Goal: Browse casually

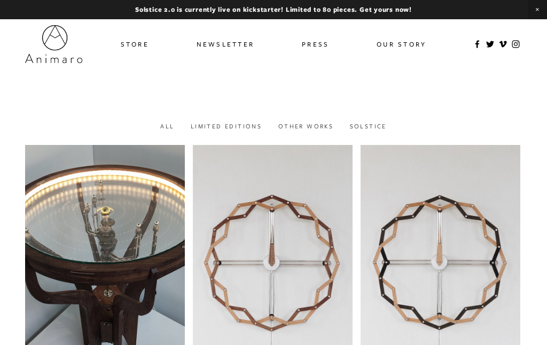
click at [142, 46] on link "Store" at bounding box center [135, 44] width 28 height 16
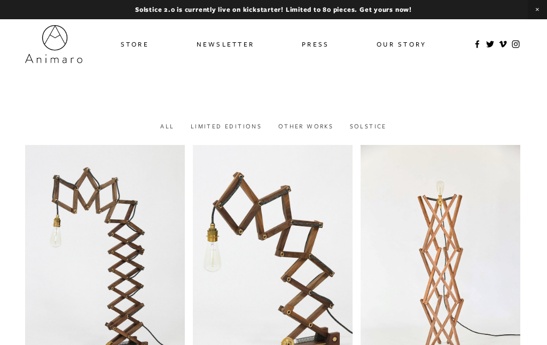
click at [226, 125] on link "Limited Editions" at bounding box center [226, 126] width 71 height 8
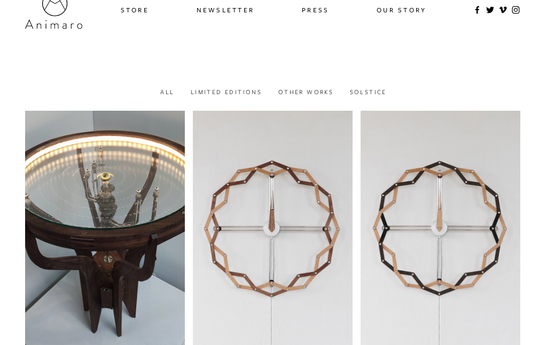
scroll to position [34, 0]
click at [303, 93] on link "Other works" at bounding box center [305, 92] width 55 height 8
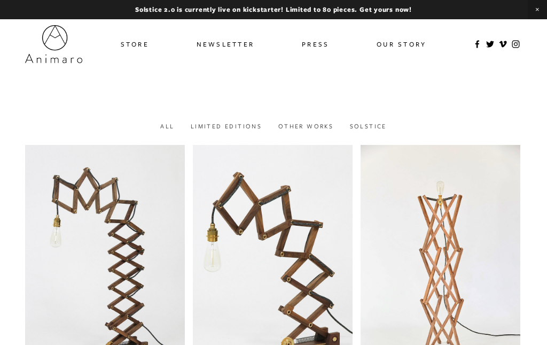
click at [395, 42] on link "Our Story" at bounding box center [402, 44] width 50 height 16
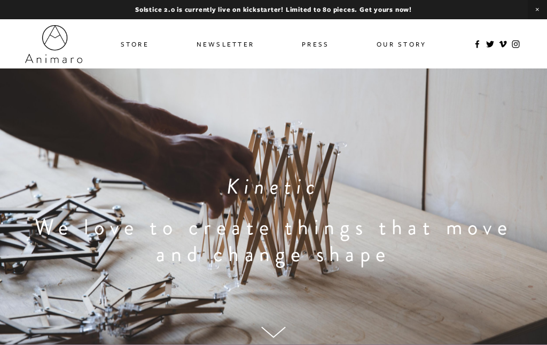
click at [311, 43] on link "Press" at bounding box center [315, 44] width 27 height 16
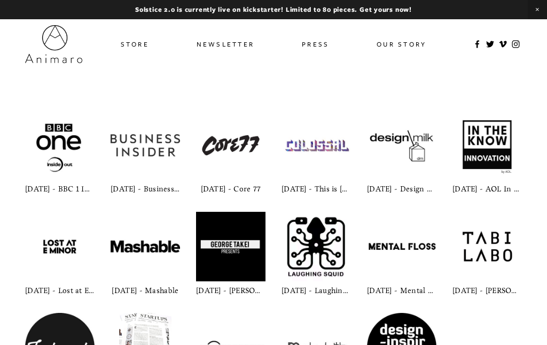
click at [156, 189] on div "[DATE] - Business Insider" at bounding box center [145, 189] width 69 height 12
click at [154, 147] on img at bounding box center [145, 145] width 69 height 28
